Goal: Task Accomplishment & Management: Use online tool/utility

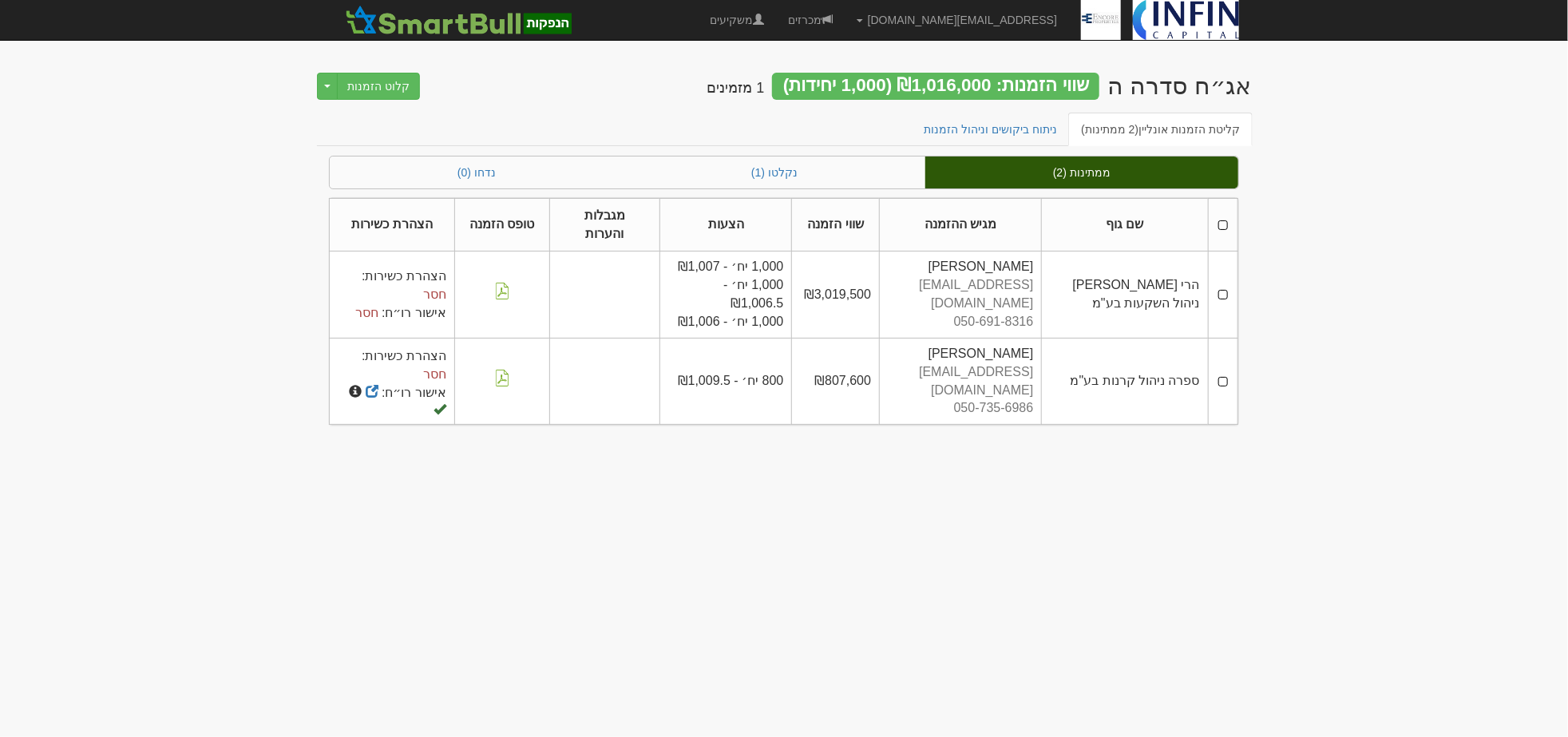
click at [1223, 212] on th at bounding box center [1222, 224] width 30 height 53
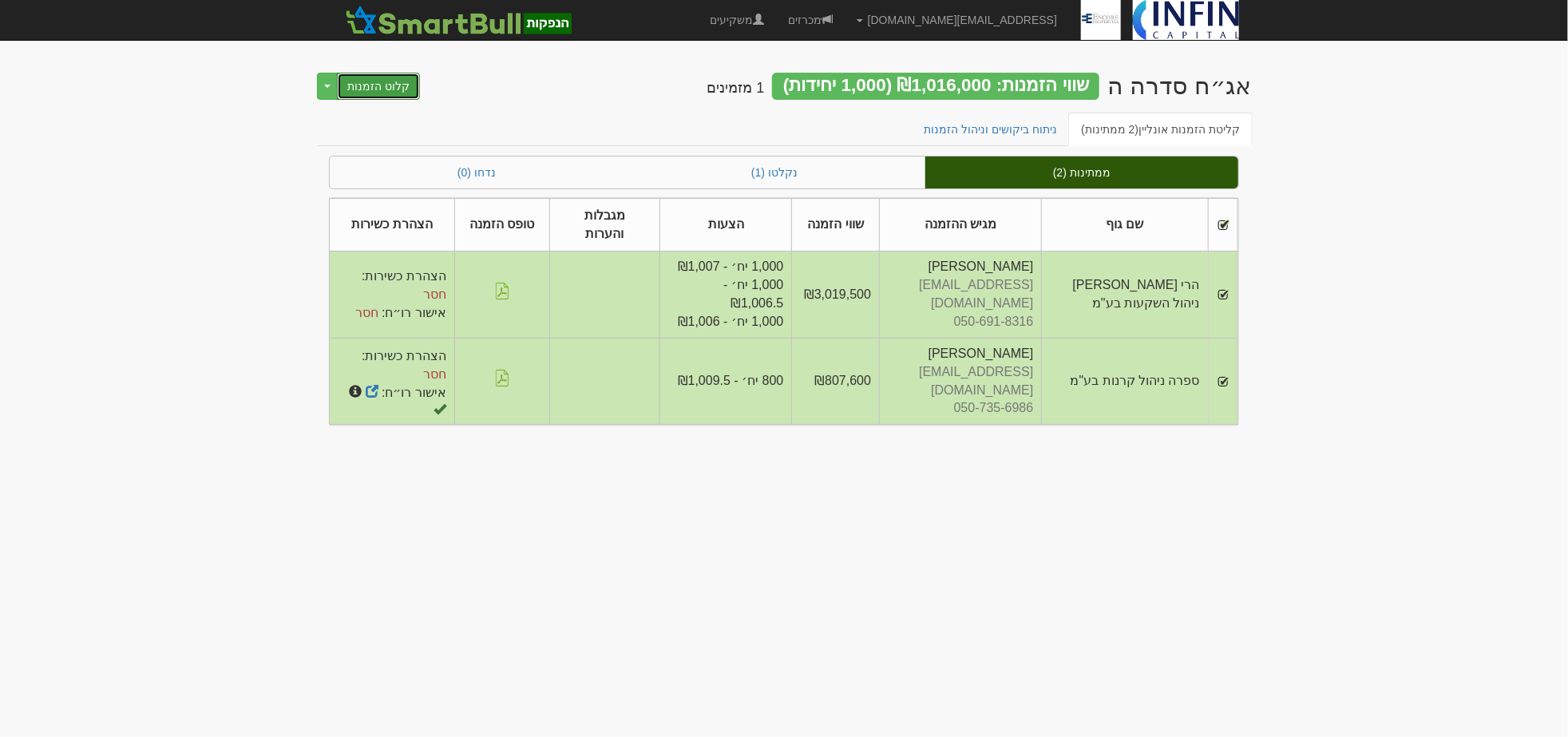
click at [374, 91] on button "קלוט הזמנות" at bounding box center [378, 86] width 83 height 27
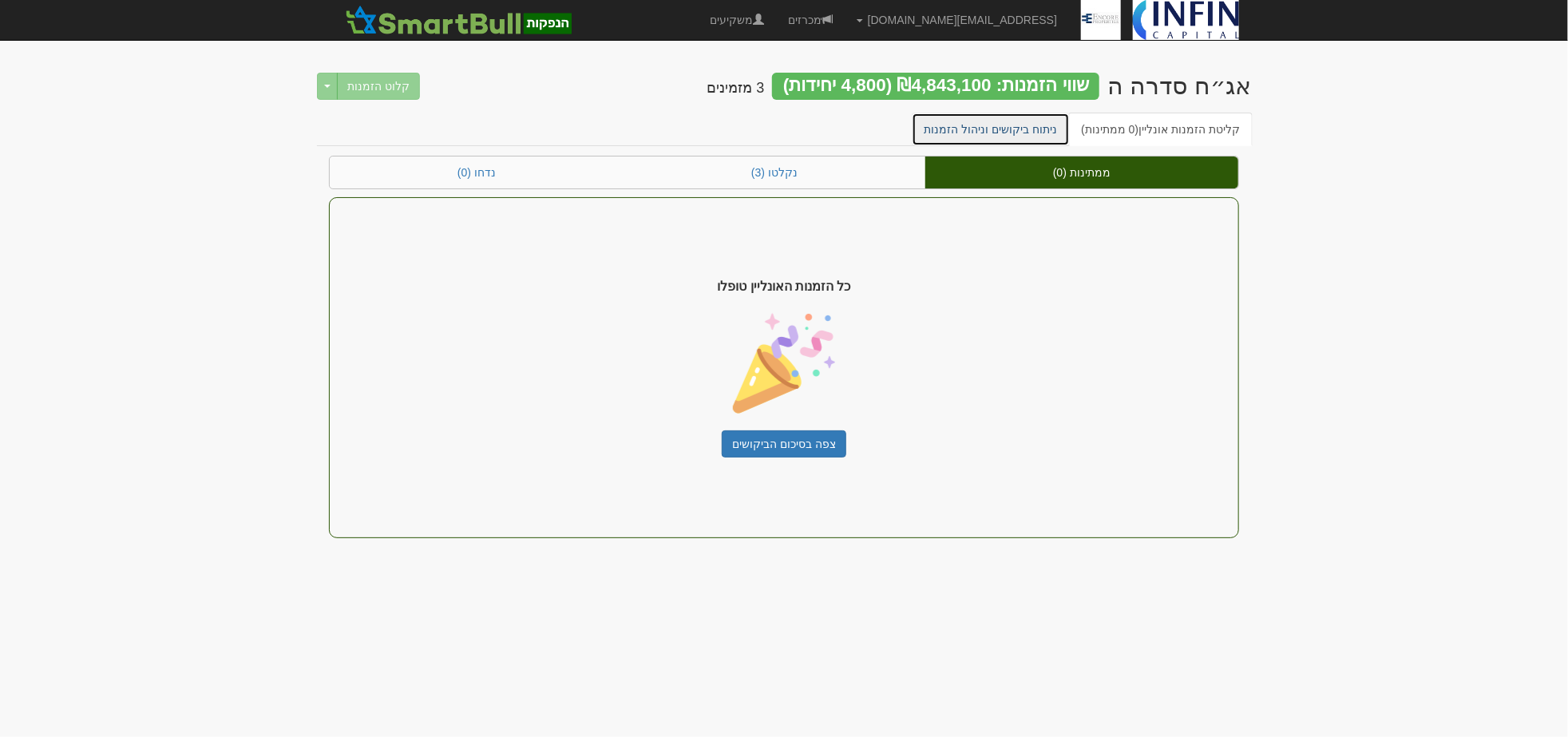
click at [992, 132] on link "ניתוח ביקושים וניהול הזמנות" at bounding box center [991, 129] width 159 height 34
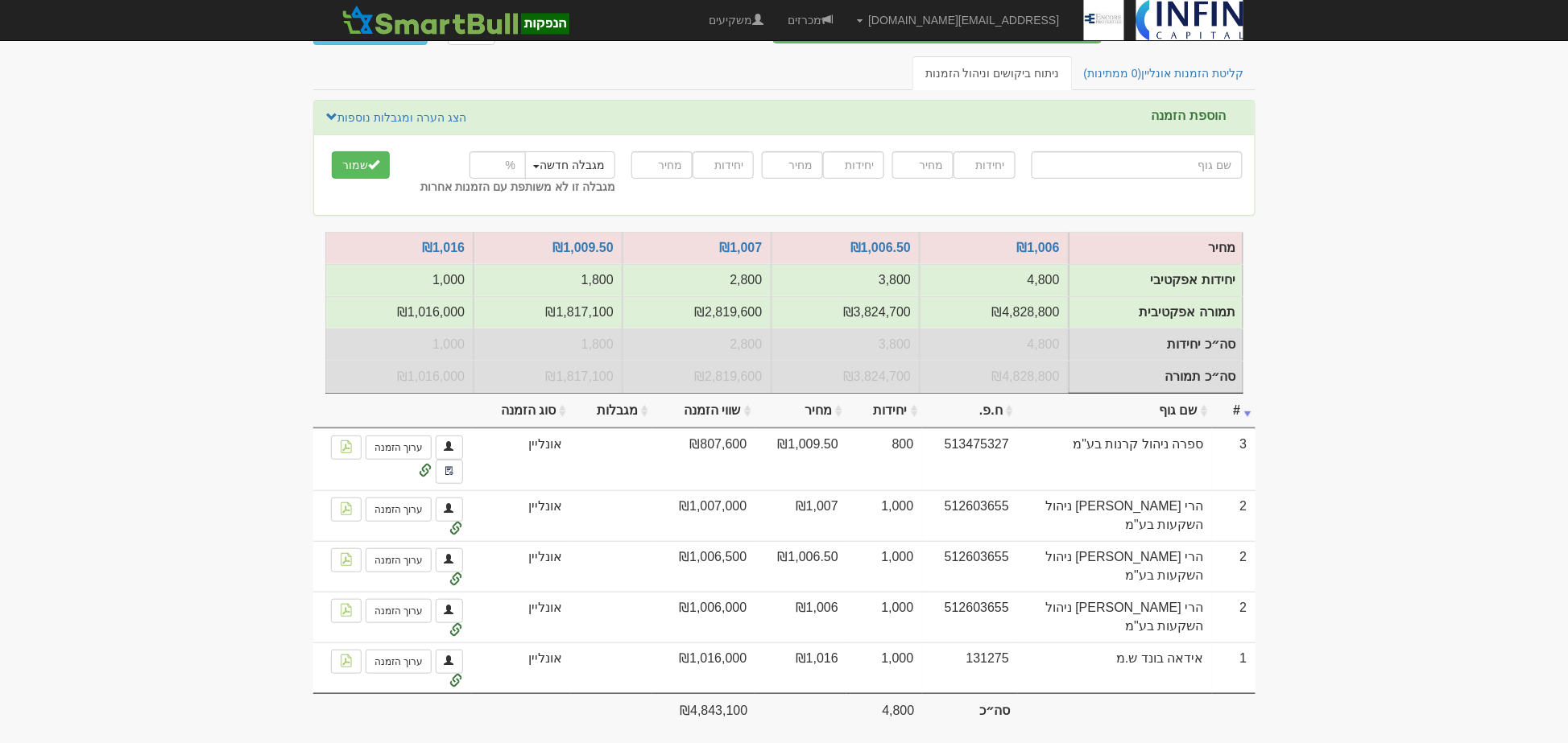
scroll to position [87, 0]
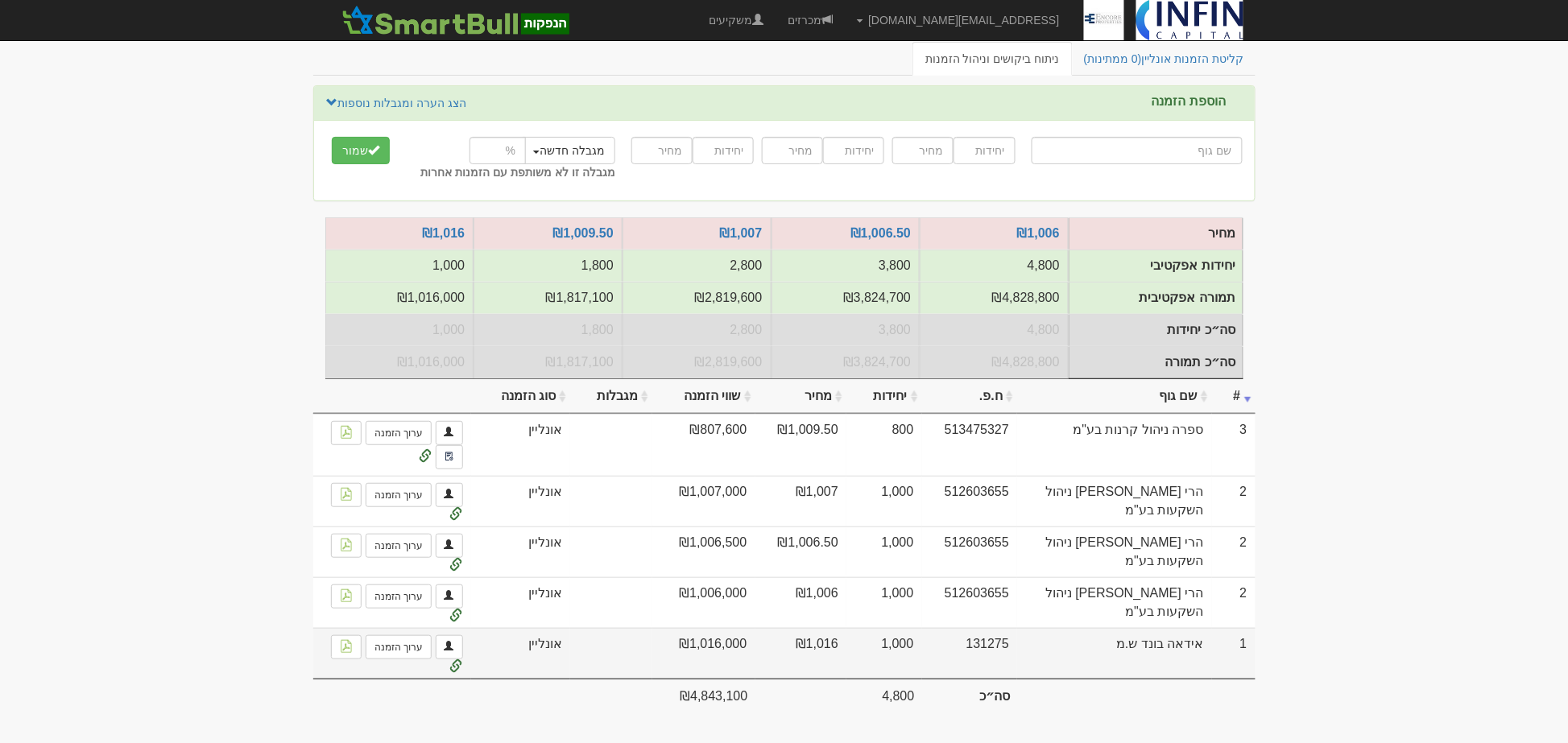
click at [1133, 641] on td "אידאה בונד ש.מ" at bounding box center [1114, 653] width 195 height 50
